Goal: Check status: Check status

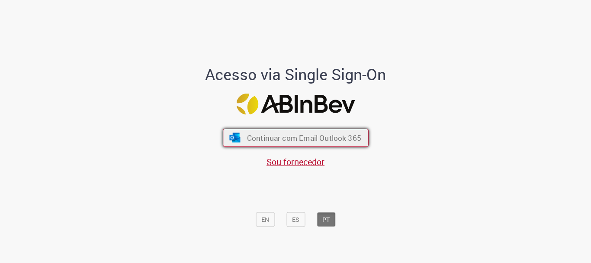
click at [289, 140] on span "Continuar com Email Outlook 365" at bounding box center [304, 138] width 114 height 10
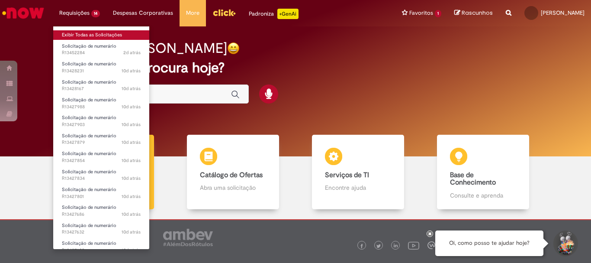
click at [88, 32] on link "Exibir Todas as Solicitações" at bounding box center [101, 35] width 96 height 10
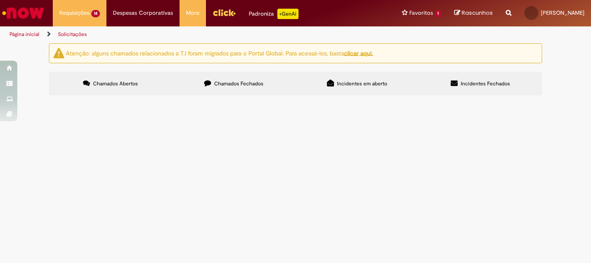
scroll to position [130, 0]
click at [0, 0] on span "LOCAÇÃO DE PLATAFORMA REFERENTE A JULHO/AGO" at bounding box center [0, 0] width 0 height 0
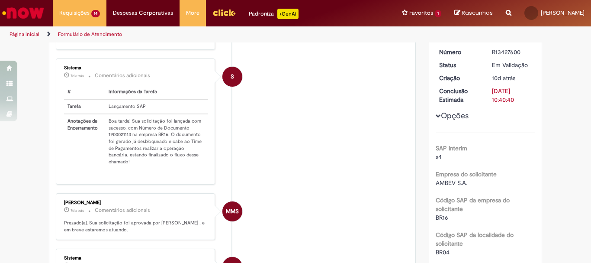
scroll to position [136, 0]
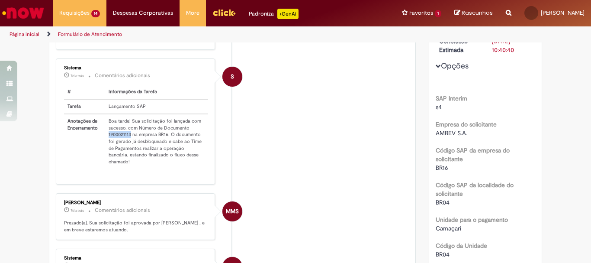
drag, startPoint x: 105, startPoint y: 140, endPoint x: 128, endPoint y: 144, distance: 23.2
click at [128, 144] on td "Boa tarde! Sua solicitação foi lançada com sucesso, com Número de Documento 190…" at bounding box center [156, 141] width 103 height 55
copy td "1900021113"
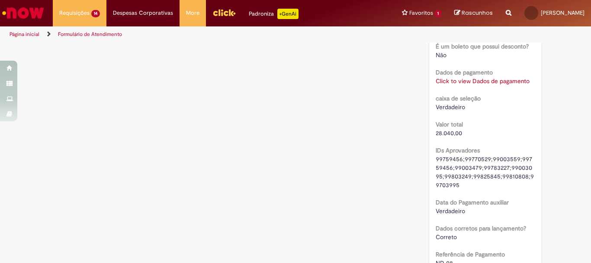
scroll to position [785, 0]
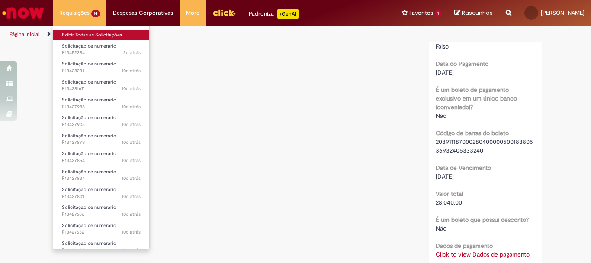
click at [91, 34] on link "Exibir Todas as Solicitações" at bounding box center [101, 35] width 96 height 10
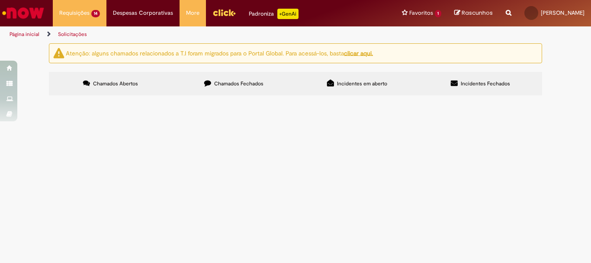
scroll to position [147, 0]
click at [0, 0] on span "Solicitação de numerário" at bounding box center [0, 0] width 0 height 0
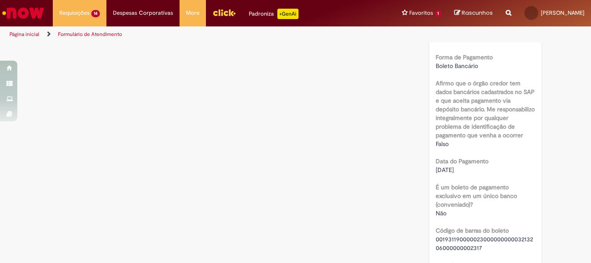
scroll to position [822, 0]
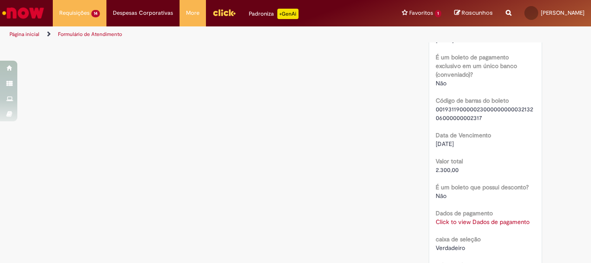
scroll to position [952, 0]
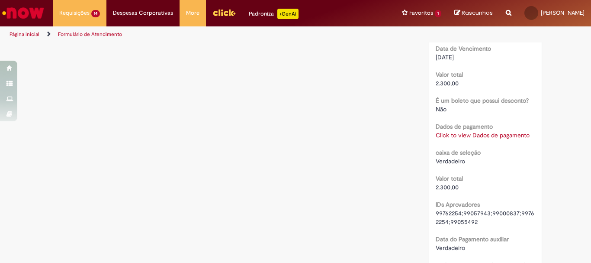
click at [470, 139] on link "Click to view Dados de pagamento" at bounding box center [483, 135] width 94 height 8
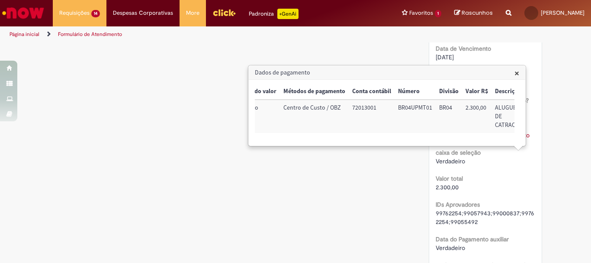
scroll to position [0, 96]
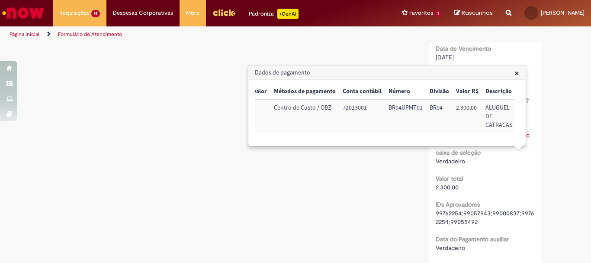
click at [517, 72] on span "×" at bounding box center [517, 73] width 5 height 12
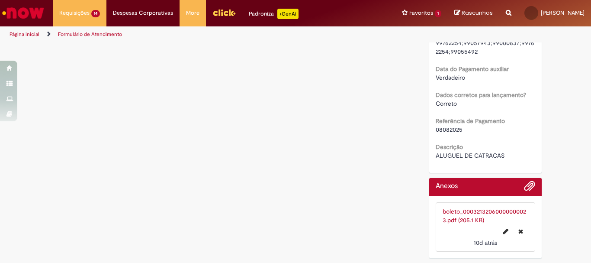
scroll to position [1148, 0]
click at [478, 218] on link "boleto_00032132060000000023.pdf (205.1 KB)" at bounding box center [485, 215] width 84 height 16
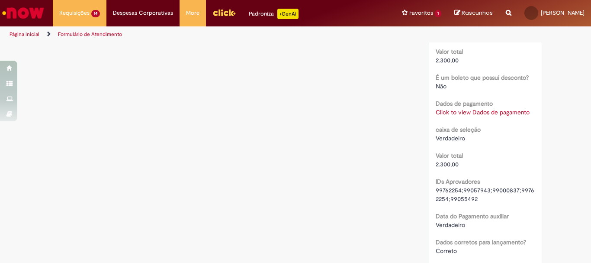
scroll to position [845, 0]
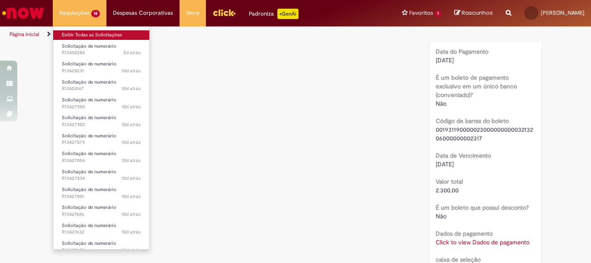
click at [91, 33] on link "Exibir Todas as Solicitações" at bounding box center [101, 35] width 96 height 10
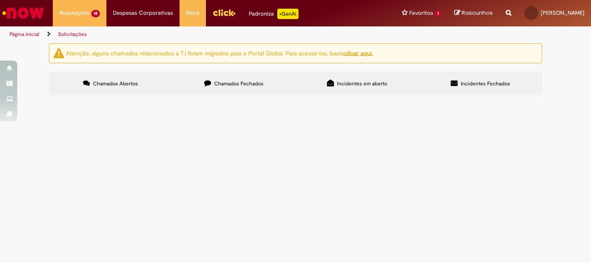
scroll to position [147, 0]
click at [0, 0] on span "R13427519" at bounding box center [0, 0] width 0 height 0
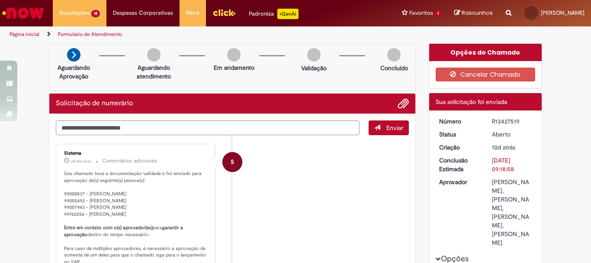
drag, startPoint x: 493, startPoint y: 120, endPoint x: 518, endPoint y: 120, distance: 24.7
click at [518, 120] on div "R13427519" at bounding box center [512, 121] width 40 height 9
copy div "13427519"
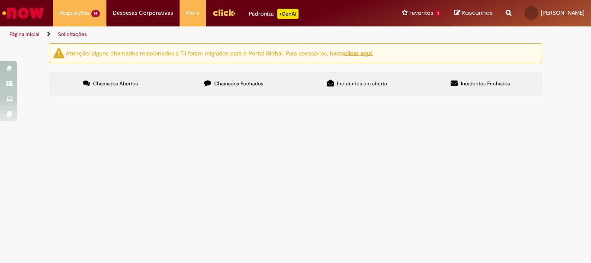
scroll to position [147, 0]
click at [0, 0] on span "R13427558" at bounding box center [0, 0] width 0 height 0
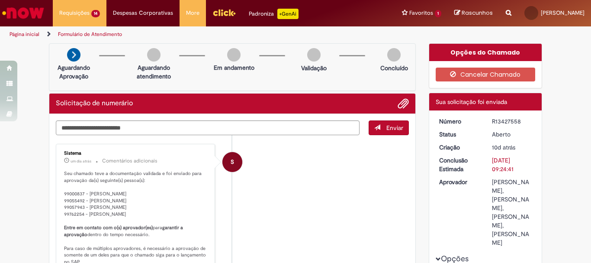
drag, startPoint x: 494, startPoint y: 118, endPoint x: 506, endPoint y: 121, distance: 12.8
click at [506, 121] on div "R13427558" at bounding box center [512, 121] width 40 height 9
drag, startPoint x: 492, startPoint y: 122, endPoint x: 520, endPoint y: 121, distance: 28.1
click at [520, 121] on div "R13427558" at bounding box center [512, 121] width 40 height 9
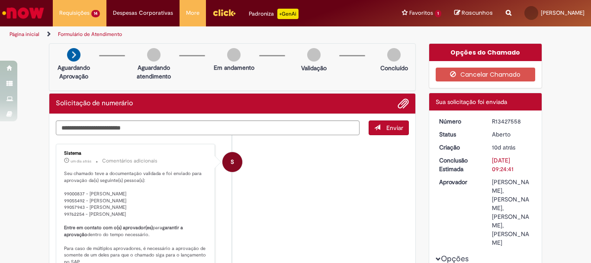
copy div "13427558"
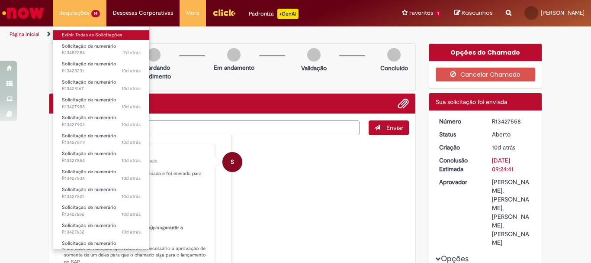
click at [91, 36] on link "Exibir Todas as Solicitações" at bounding box center [101, 35] width 96 height 10
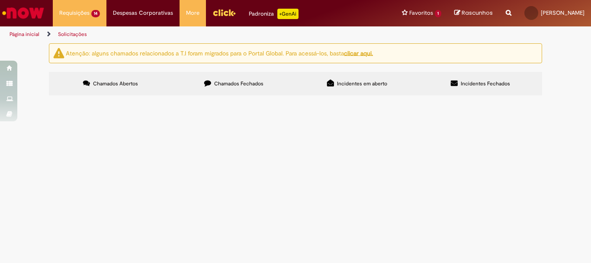
scroll to position [147, 0]
click at [0, 0] on span "LOCAÇÃO DE RÁDIOS" at bounding box center [0, 0] width 0 height 0
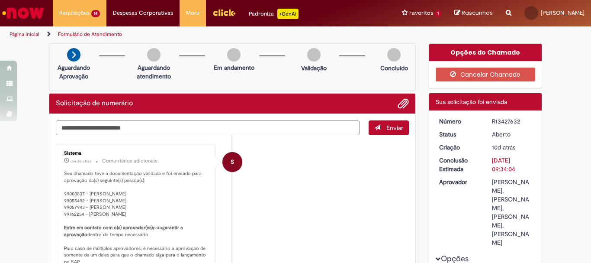
drag, startPoint x: 493, startPoint y: 122, endPoint x: 519, endPoint y: 121, distance: 26.0
click at [519, 121] on div "R13427632" at bounding box center [512, 121] width 40 height 9
copy div "13427632"
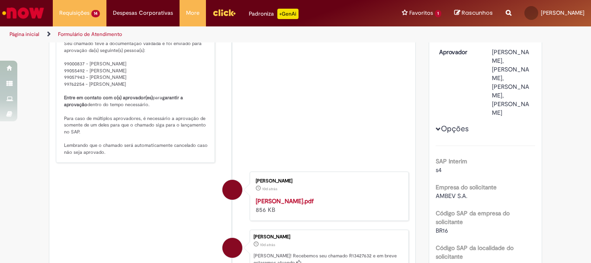
scroll to position [216, 0]
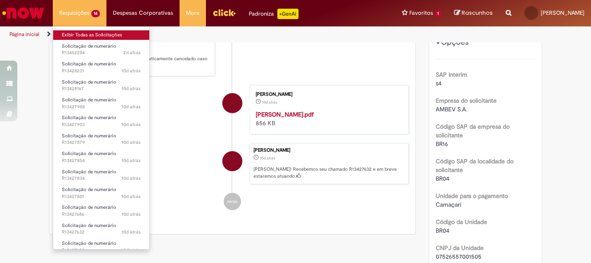
click at [84, 33] on link "Exibir Todas as Solicitações" at bounding box center [101, 35] width 96 height 10
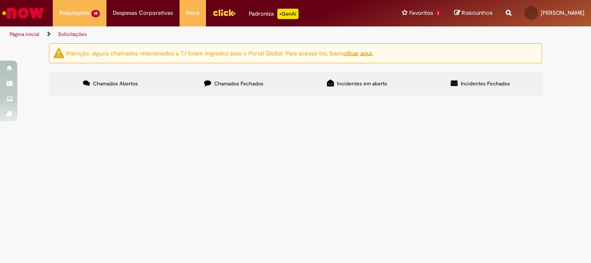
scroll to position [147, 0]
click at [0, 0] on span "MÁQUINA DE CAFÉ" at bounding box center [0, 0] width 0 height 0
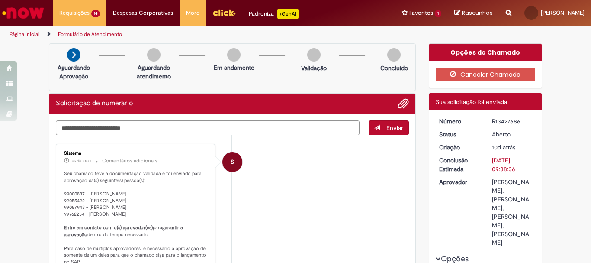
drag, startPoint x: 492, startPoint y: 124, endPoint x: 519, endPoint y: 125, distance: 27.3
click at [519, 125] on div "R13427686" at bounding box center [512, 121] width 40 height 9
copy div "13427686"
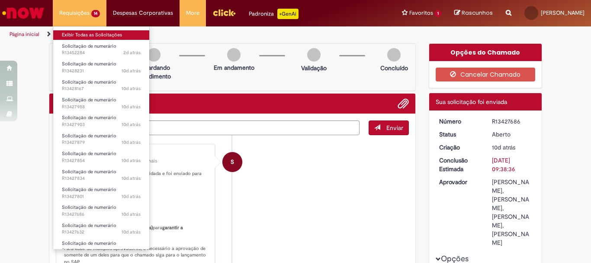
click at [73, 35] on link "Exibir Todas as Solicitações" at bounding box center [101, 35] width 96 height 10
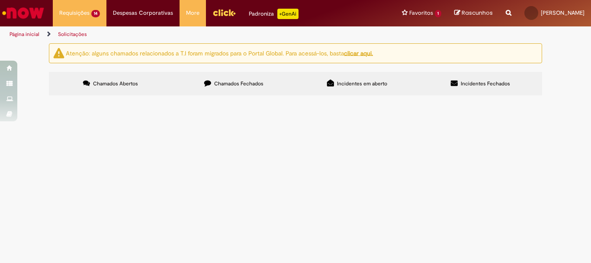
scroll to position [147, 0]
click at [0, 0] on span "R13427801" at bounding box center [0, 0] width 0 height 0
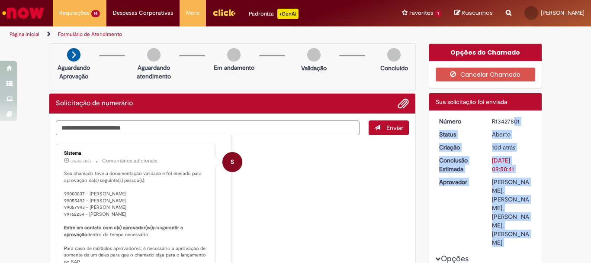
drag, startPoint x: 492, startPoint y: 122, endPoint x: 521, endPoint y: 125, distance: 29.6
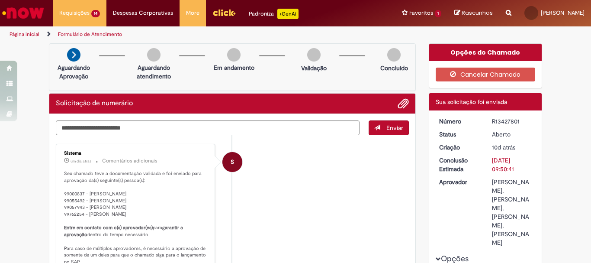
drag, startPoint x: 493, startPoint y: 121, endPoint x: 518, endPoint y: 122, distance: 25.1
click at [518, 122] on div "R13427801" at bounding box center [512, 121] width 40 height 9
copy div "13427801"
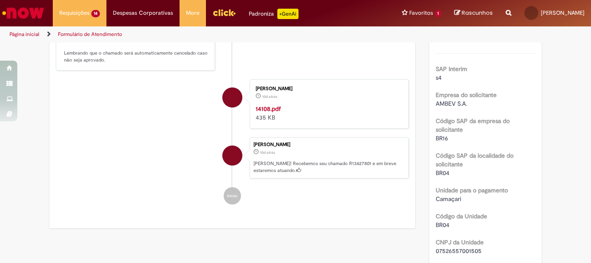
scroll to position [6, 0]
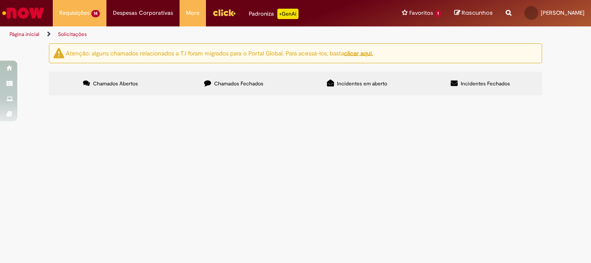
scroll to position [130, 0]
click at [0, 0] on td "R13427834" at bounding box center [0, 0] width 0 height 0
click at [0, 0] on span "R13427834" at bounding box center [0, 0] width 0 height 0
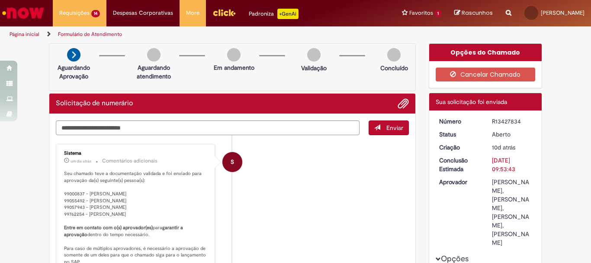
drag, startPoint x: 493, startPoint y: 123, endPoint x: 524, endPoint y: 122, distance: 31.2
click at [524, 122] on div "R13427834" at bounding box center [512, 121] width 40 height 9
copy div "13427834"
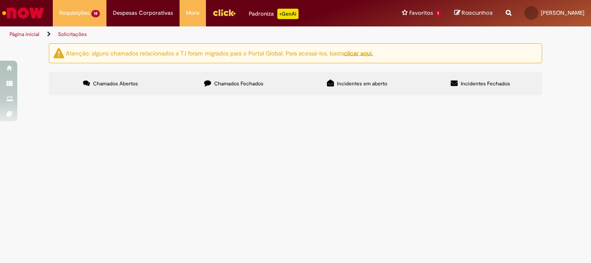
scroll to position [147, 0]
click at [0, 0] on span "R13427854" at bounding box center [0, 0] width 0 height 0
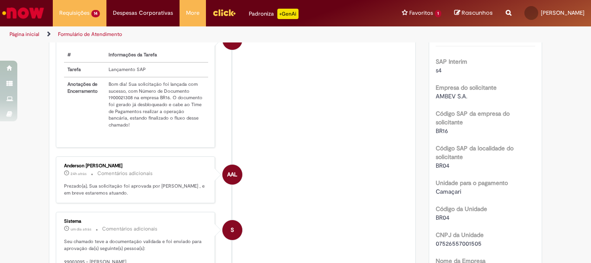
scroll to position [43, 0]
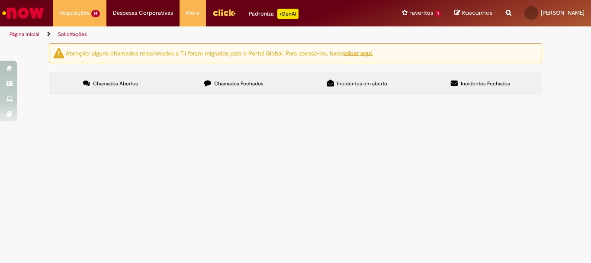
scroll to position [43, 0]
click at [0, 0] on span "Solicitação de numerário" at bounding box center [0, 0] width 0 height 0
click at [0, 0] on span "R13427988" at bounding box center [0, 0] width 0 height 0
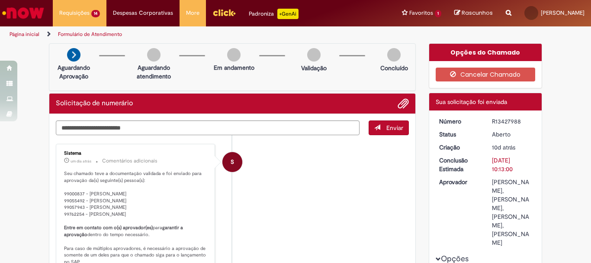
drag, startPoint x: 493, startPoint y: 120, endPoint x: 521, endPoint y: 122, distance: 27.7
click at [521, 122] on div "R13427988" at bounding box center [512, 121] width 40 height 9
copy div "13427988"
click at [312, 186] on li "S Sistema um dia atrás um dia atrás Comentários adicionais Seu chamado teve a d…" at bounding box center [232, 218] width 353 height 149
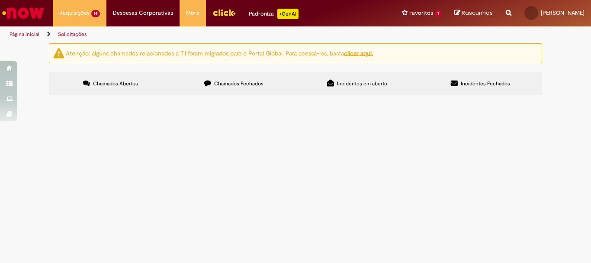
click at [0, 0] on span "NOTA PENDENTE REFERENTE A JUNHO DE 2023" at bounding box center [0, 0] width 0 height 0
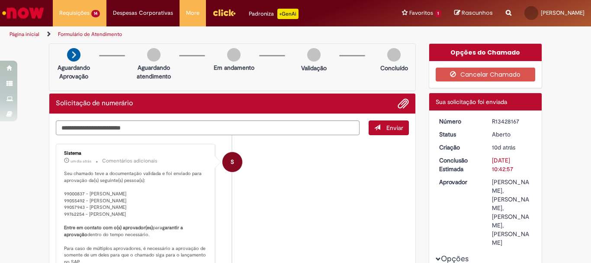
drag, startPoint x: 493, startPoint y: 120, endPoint x: 518, endPoint y: 122, distance: 24.3
click at [518, 122] on div "R13428167" at bounding box center [512, 121] width 40 height 9
copy div "13428167"
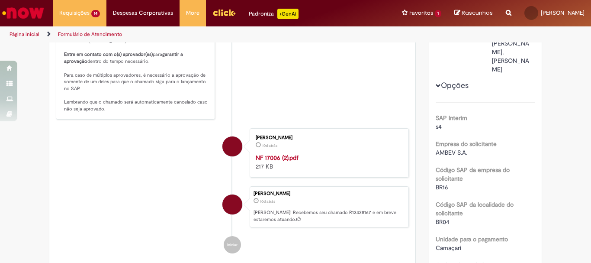
scroll to position [43, 0]
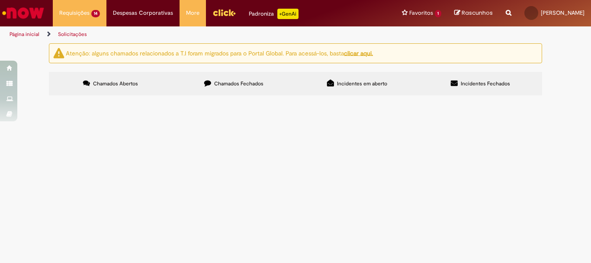
click at [0, 0] on span "LOCAÇÃO DAS PALETEIRAS" at bounding box center [0, 0] width 0 height 0
